Goal: Navigation & Orientation: Find specific page/section

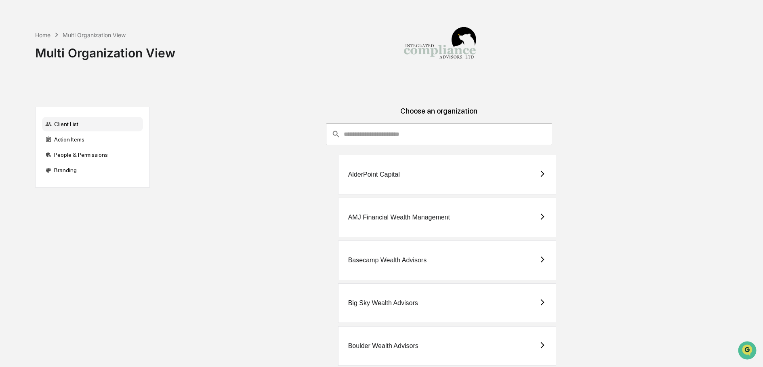
click at [350, 137] on input "consultant-dashboard__filter-organizations-search-bar" at bounding box center [448, 134] width 208 height 22
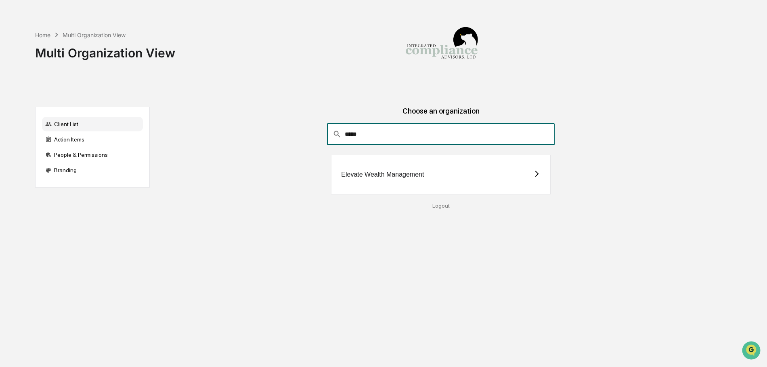
type input "*****"
click at [411, 173] on div "Elevate Wealth Management" at bounding box center [382, 174] width 83 height 7
